Goal: Task Accomplishment & Management: Complete application form

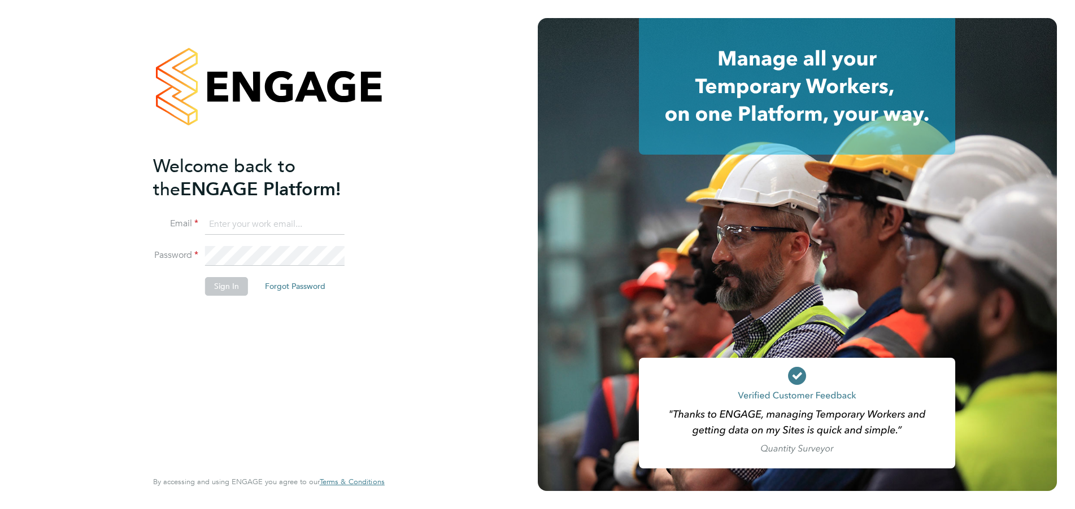
type input "[EMAIL_ADDRESS][DOMAIN_NAME]"
click at [219, 286] on button "Sign In" at bounding box center [226, 286] width 43 height 18
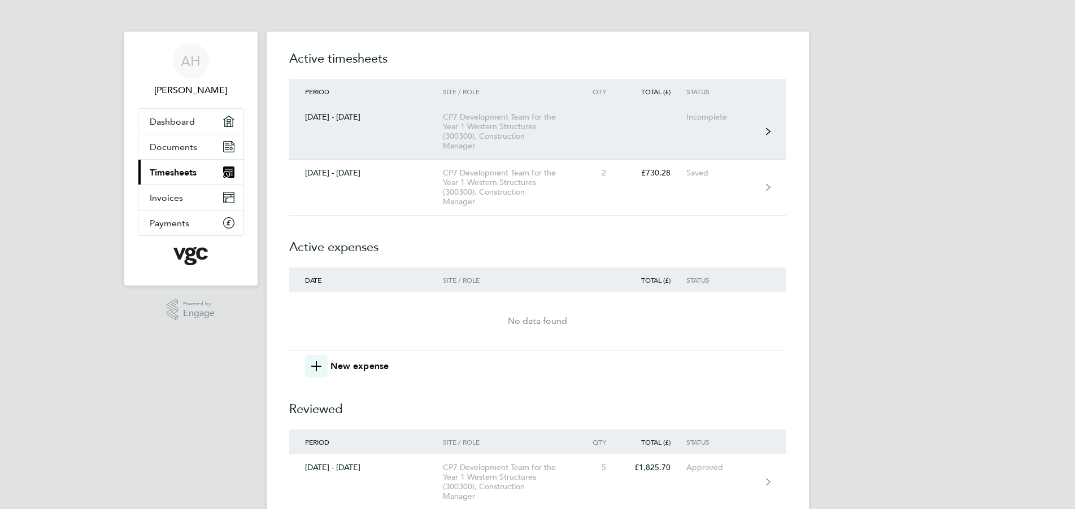
click at [482, 124] on div "CP7 Development Team for the Year 1 Western Structures (300300), Construction M…" at bounding box center [507, 131] width 129 height 38
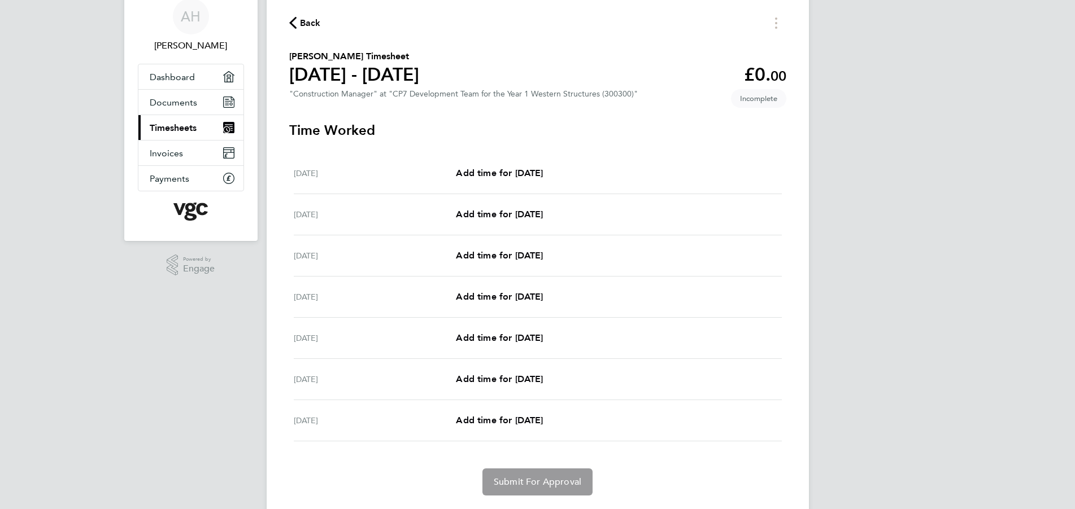
scroll to position [77, 0]
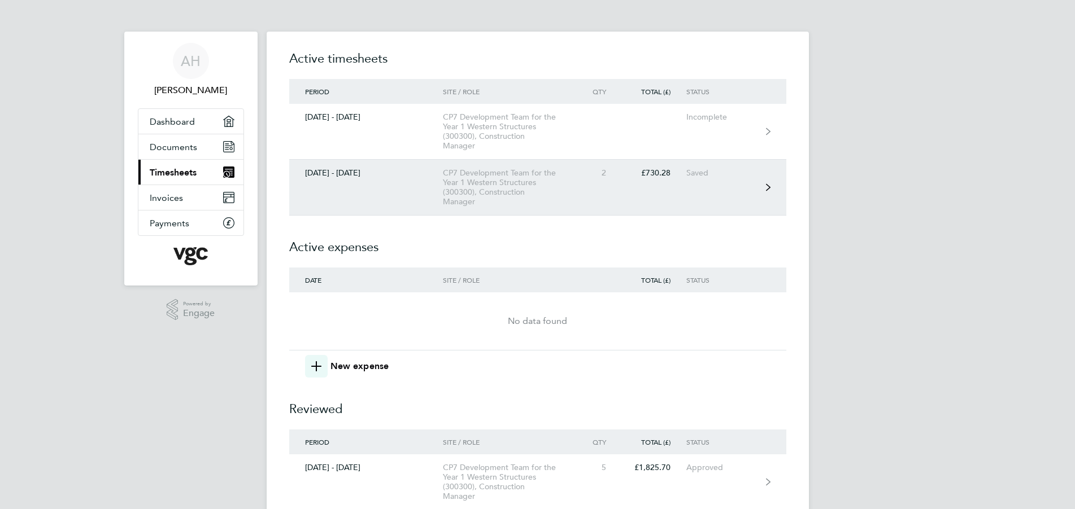
click at [499, 181] on div "CP7 Development Team for the Year 1 Western Structures (300300), Construction M…" at bounding box center [507, 187] width 129 height 38
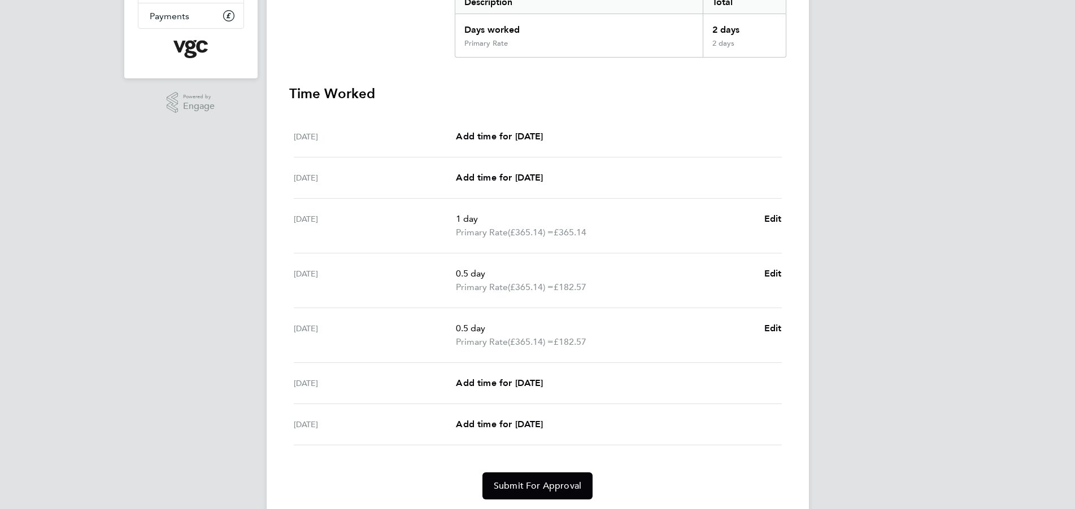
scroll to position [243, 0]
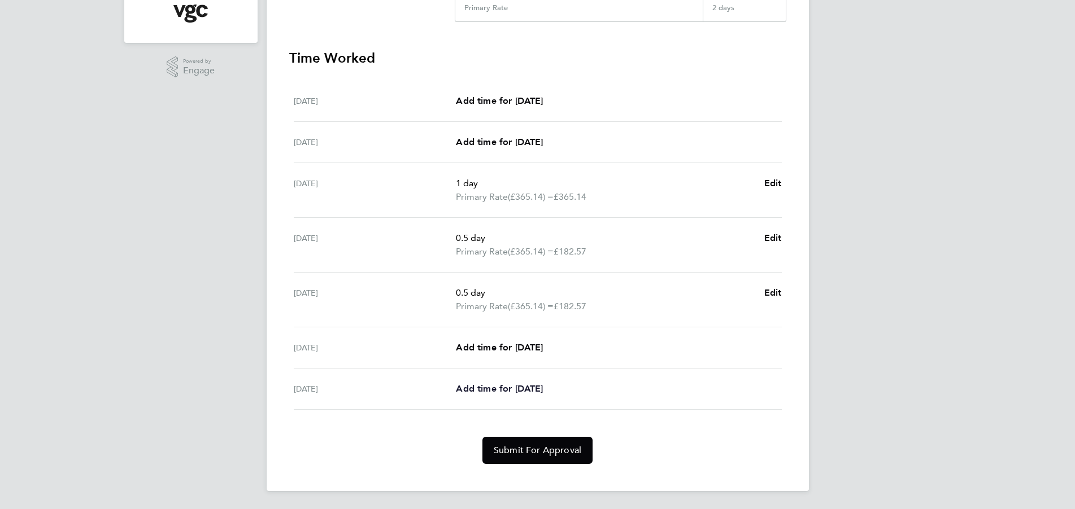
click at [502, 387] on span "Add time for Fri 03 Oct" at bounding box center [499, 388] width 87 height 11
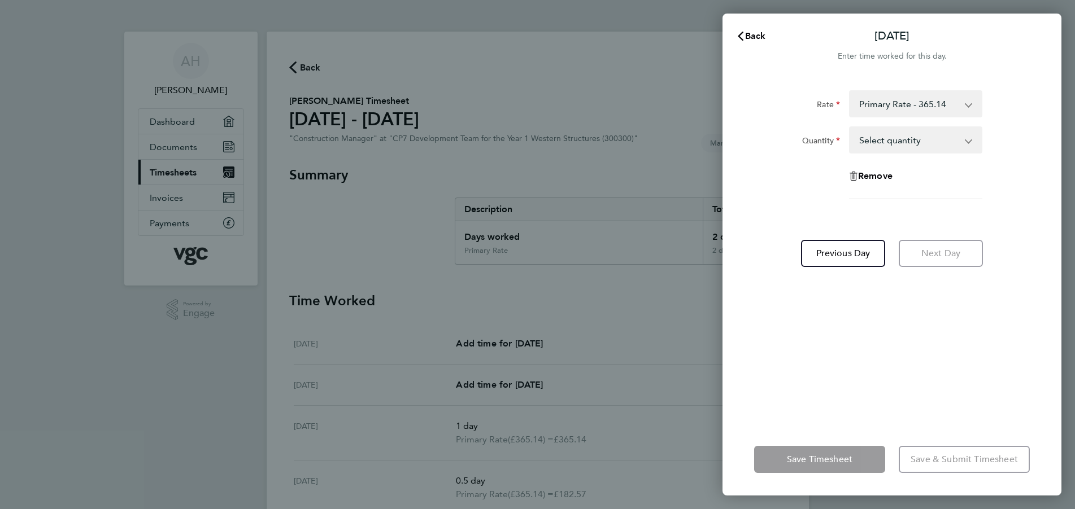
click at [894, 100] on select "Primary Rate - 365.14 Weekend - 427.05 Midweek Night - 409.87" at bounding box center [908, 103] width 117 height 25
click at [879, 141] on select "Select quantity 0.5 1" at bounding box center [908, 140] width 117 height 25
select select "0.5"
click at [850, 128] on select "Select quantity 0.5 1" at bounding box center [908, 140] width 117 height 25
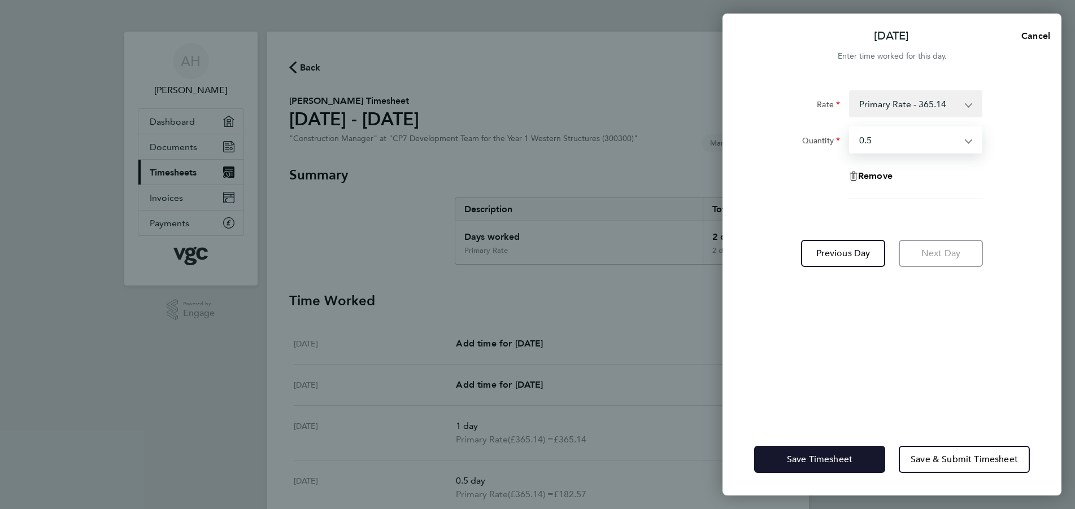
click at [823, 458] on span "Save Timesheet" at bounding box center [820, 459] width 66 height 11
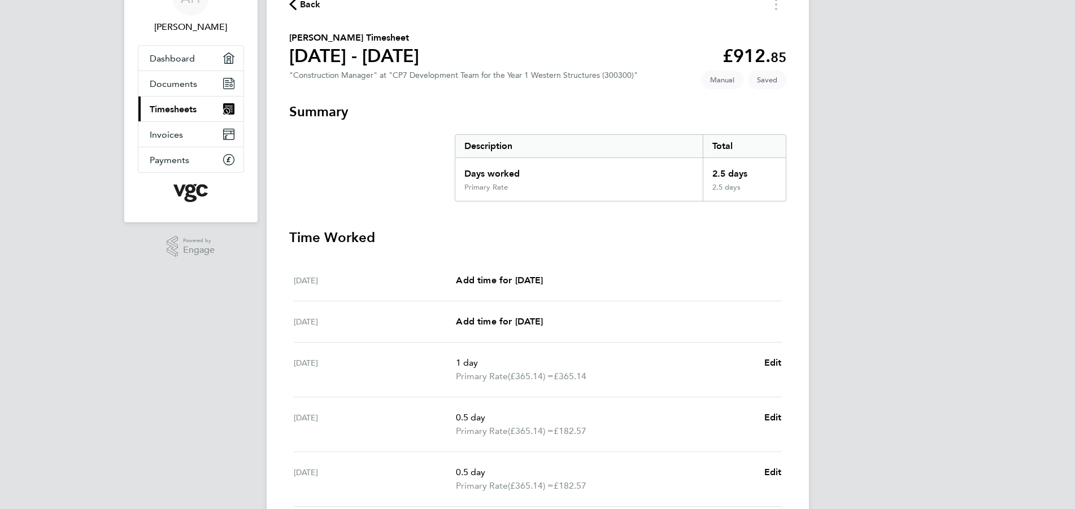
scroll to position [64, 0]
